Goal: Information Seeking & Learning: Check status

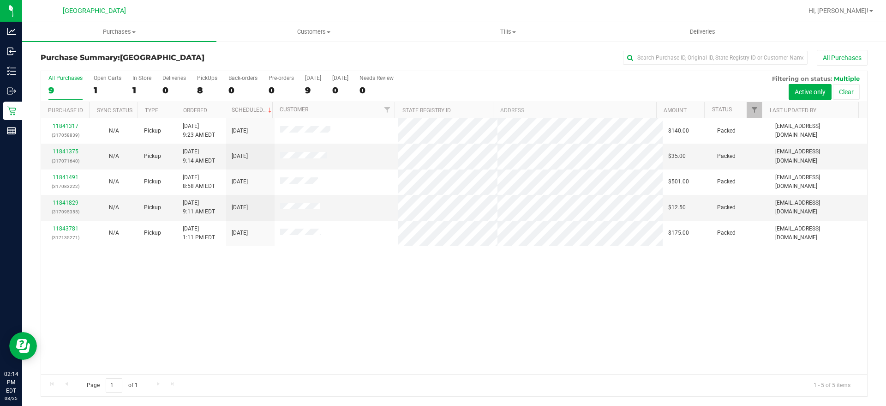
click at [71, 96] on label "All Purchases 9" at bounding box center [65, 87] width 34 height 25
click at [0, 0] on input "All Purchases 9" at bounding box center [0, 0] width 0 height 0
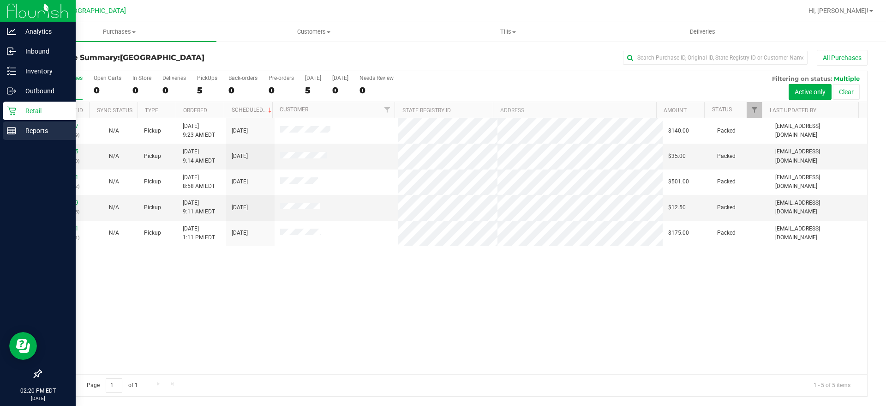
click at [40, 125] on p "Reports" at bounding box center [43, 130] width 55 height 11
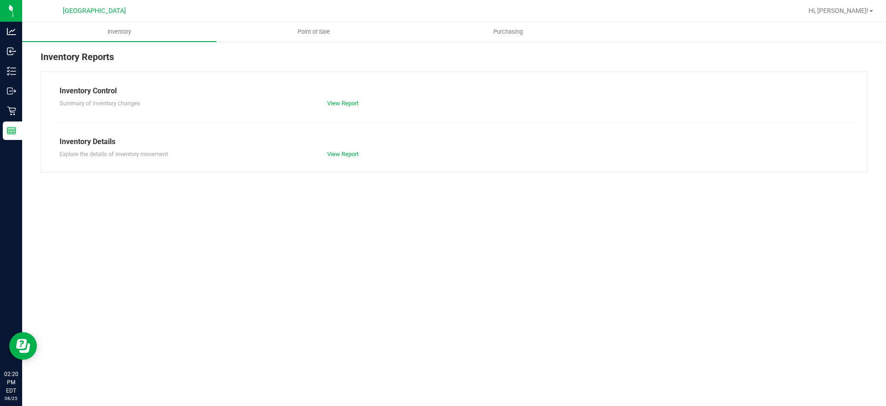
drag, startPoint x: 316, startPoint y: 16, endPoint x: 234, endPoint y: 227, distance: 226.6
click at [234, 227] on div "Inventory Point of Sale Purchasing Inventory Reports Inventory Control Summary …" at bounding box center [454, 213] width 864 height 383
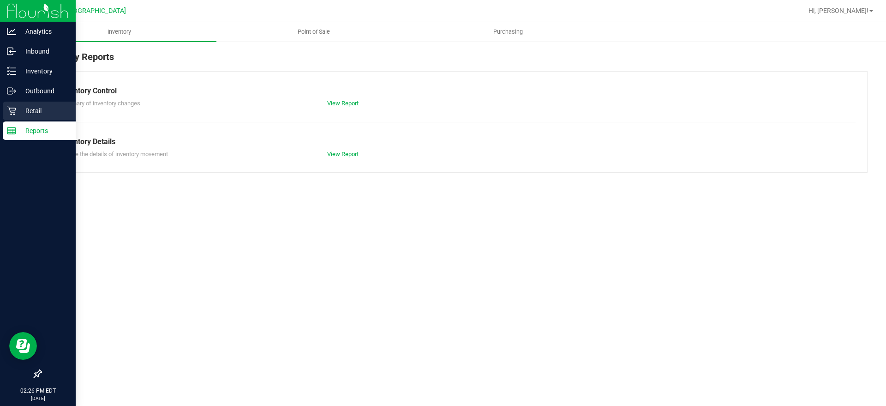
click at [15, 108] on icon at bounding box center [11, 111] width 9 height 9
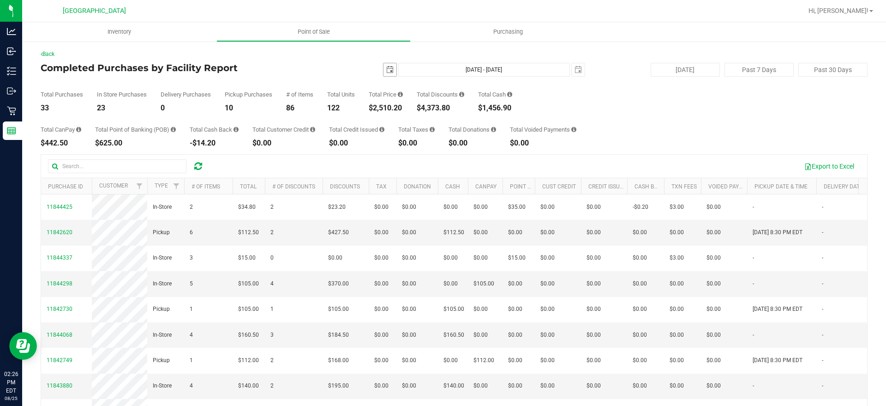
click at [383, 65] on span "select" at bounding box center [389, 69] width 13 height 13
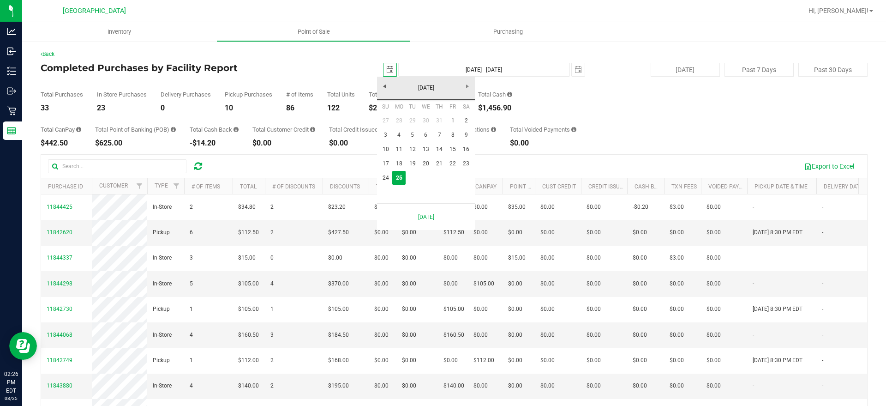
scroll to position [0, 23]
click at [450, 118] on link "1" at bounding box center [452, 121] width 13 height 14
type input "[DATE]"
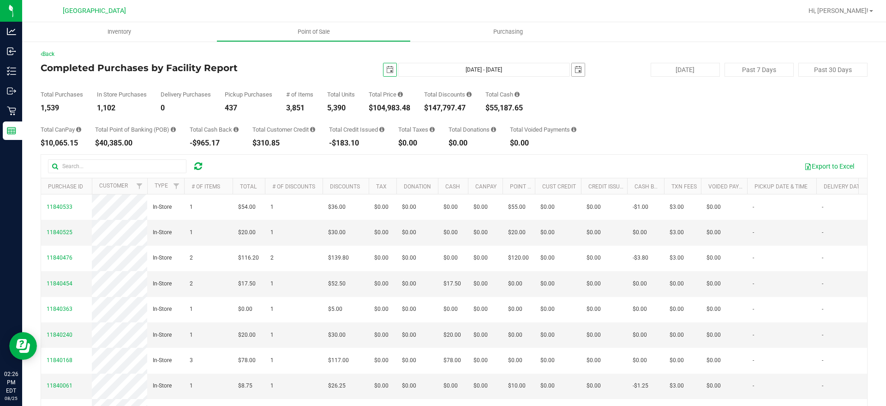
click at [574, 71] on span "select" at bounding box center [577, 69] width 7 height 7
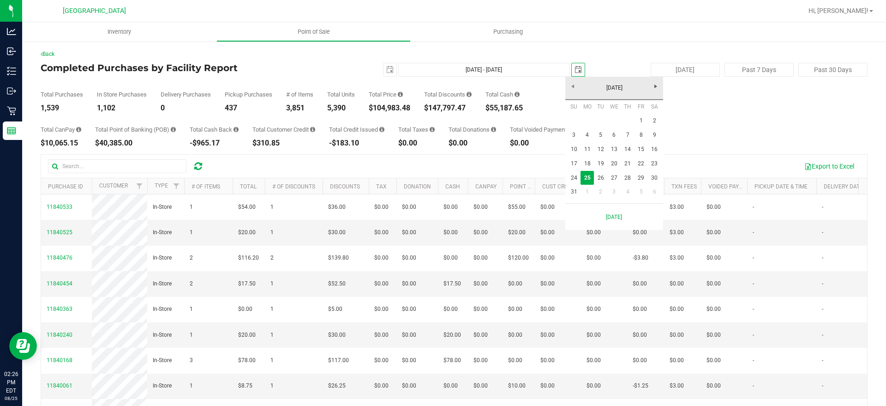
scroll to position [0, 23]
click at [571, 176] on link "24" at bounding box center [573, 178] width 13 height 14
type input "[DATE] - [DATE]"
type input "[DATE]"
